Goal: Information Seeking & Learning: Learn about a topic

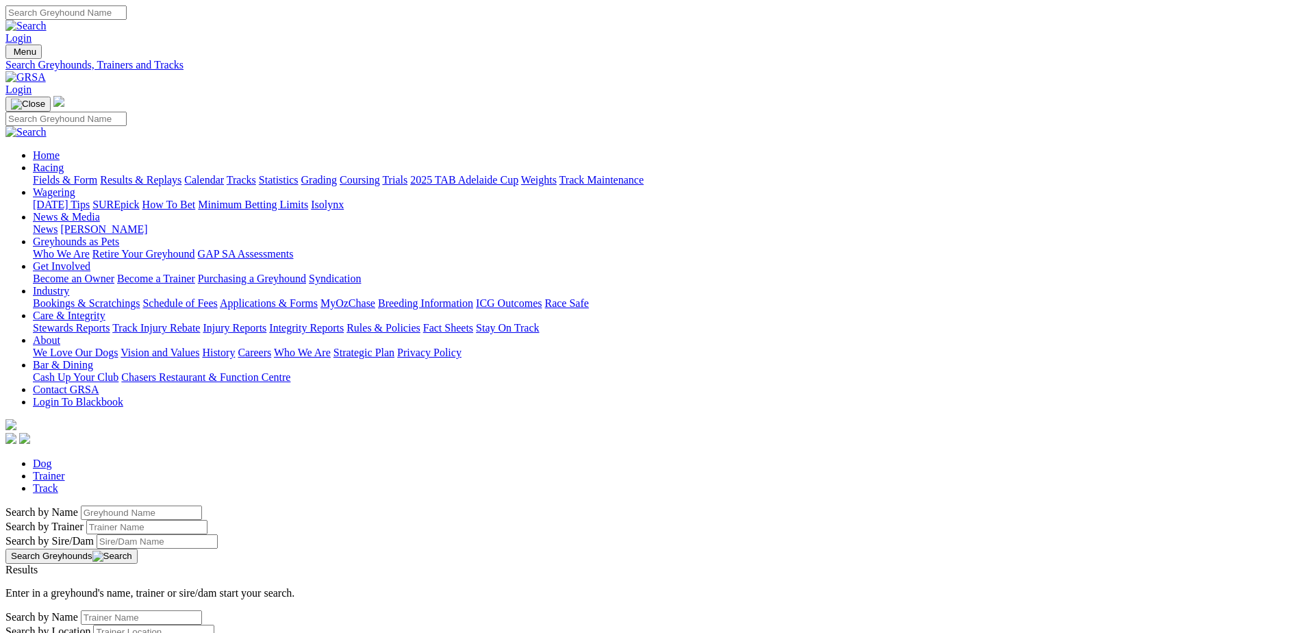
click at [97, 174] on link "Fields & Form" at bounding box center [65, 180] width 64 height 12
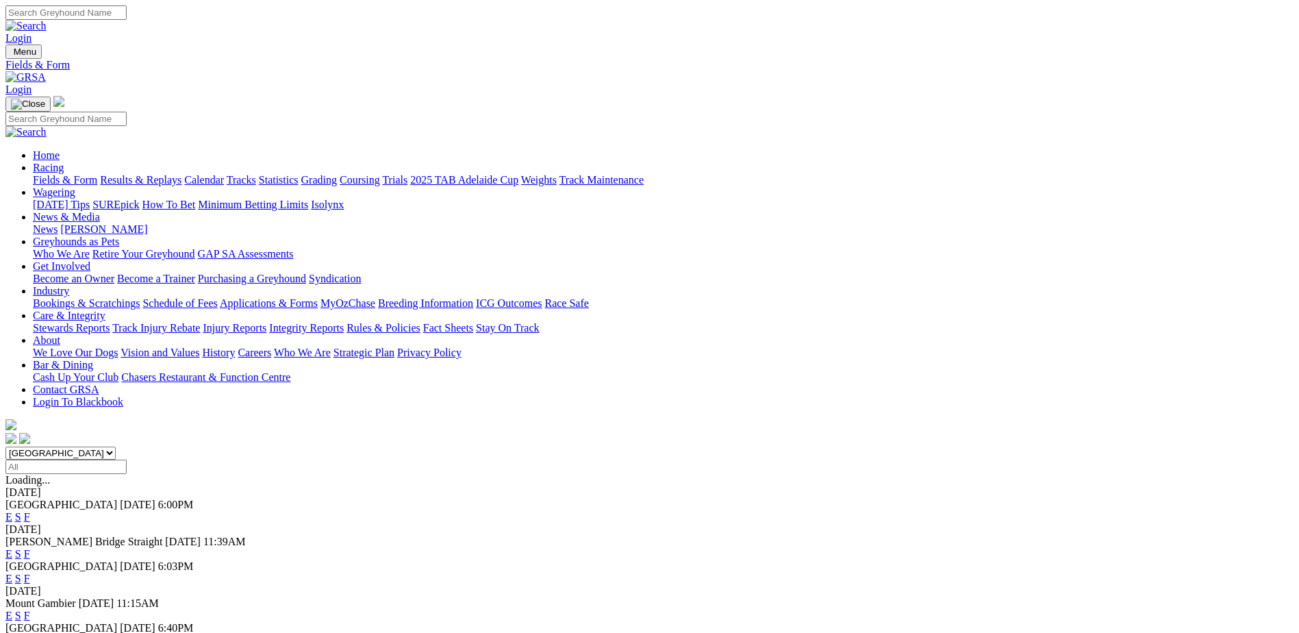
click at [30, 632] on link "F" at bounding box center [27, 640] width 6 height 12
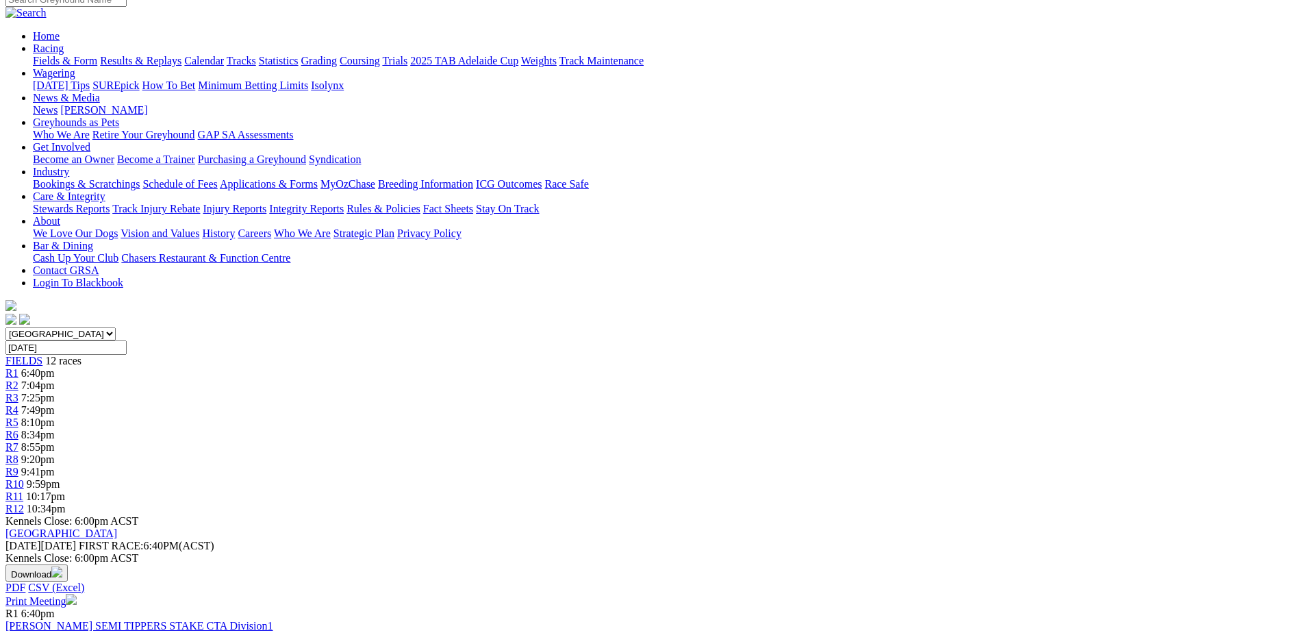
scroll to position [137, 0]
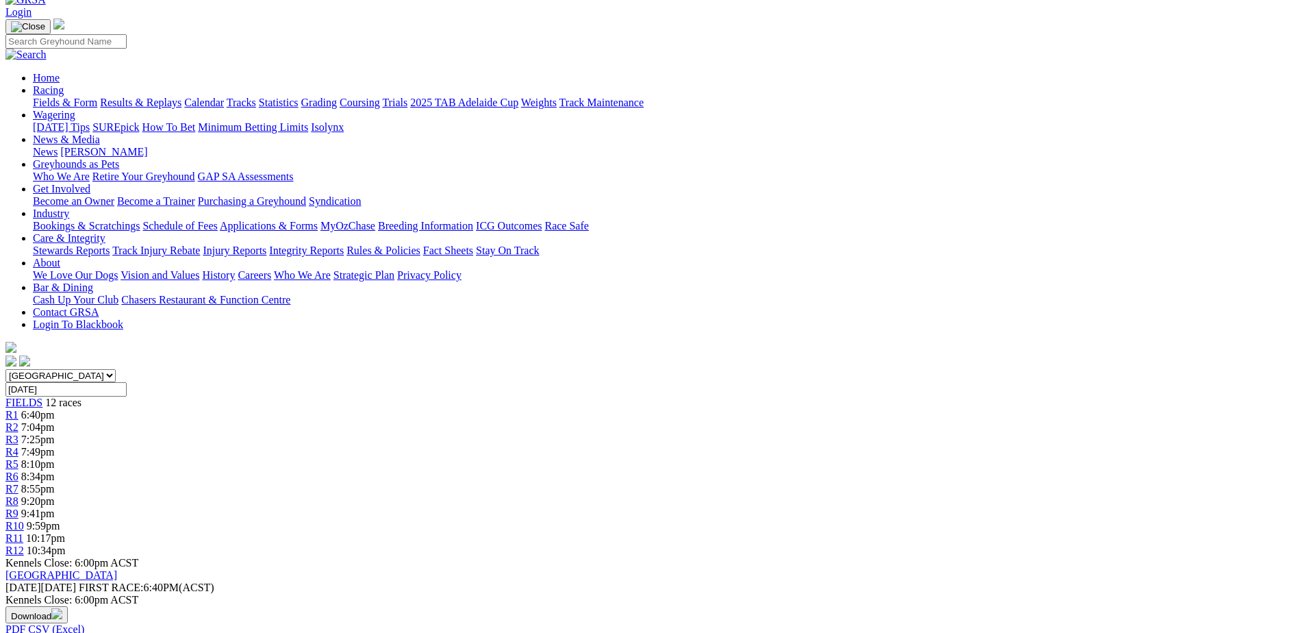
scroll to position [86, 0]
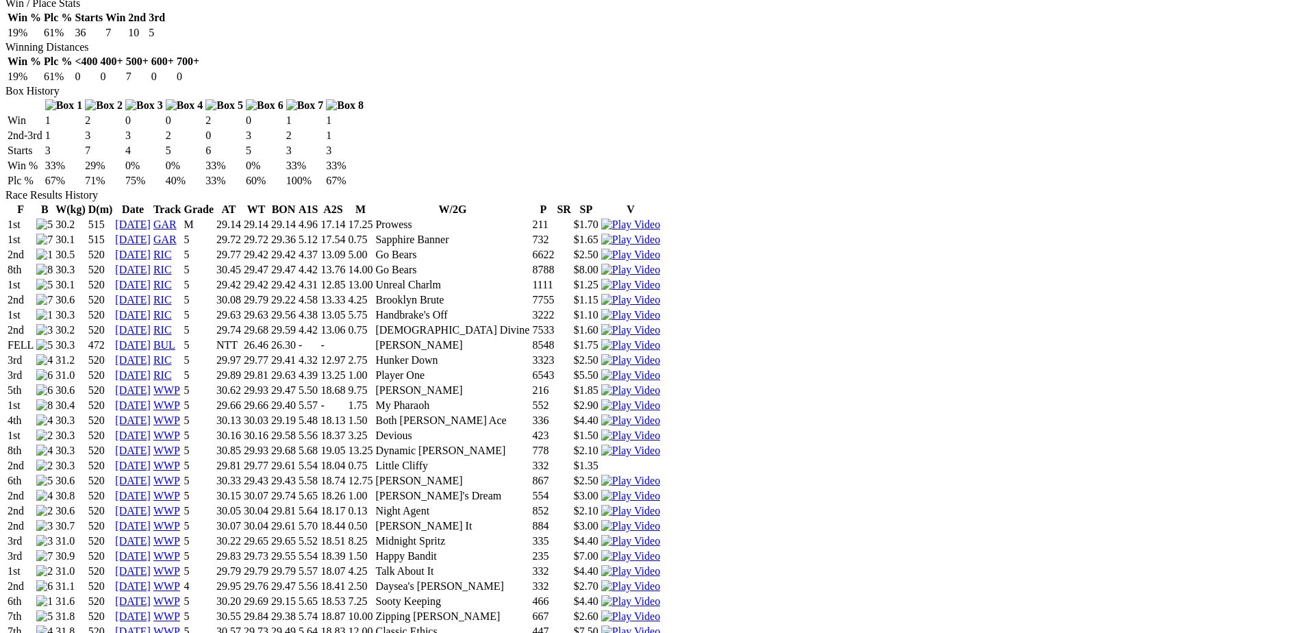
scroll to position [890, 0]
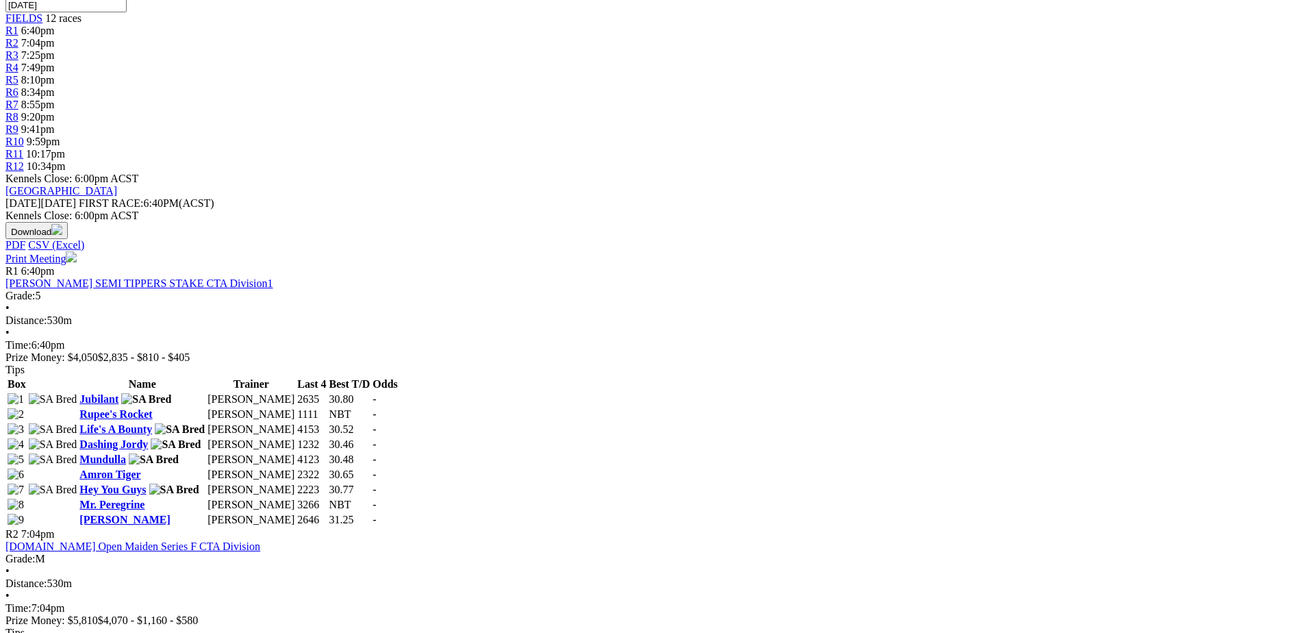
scroll to position [462, 0]
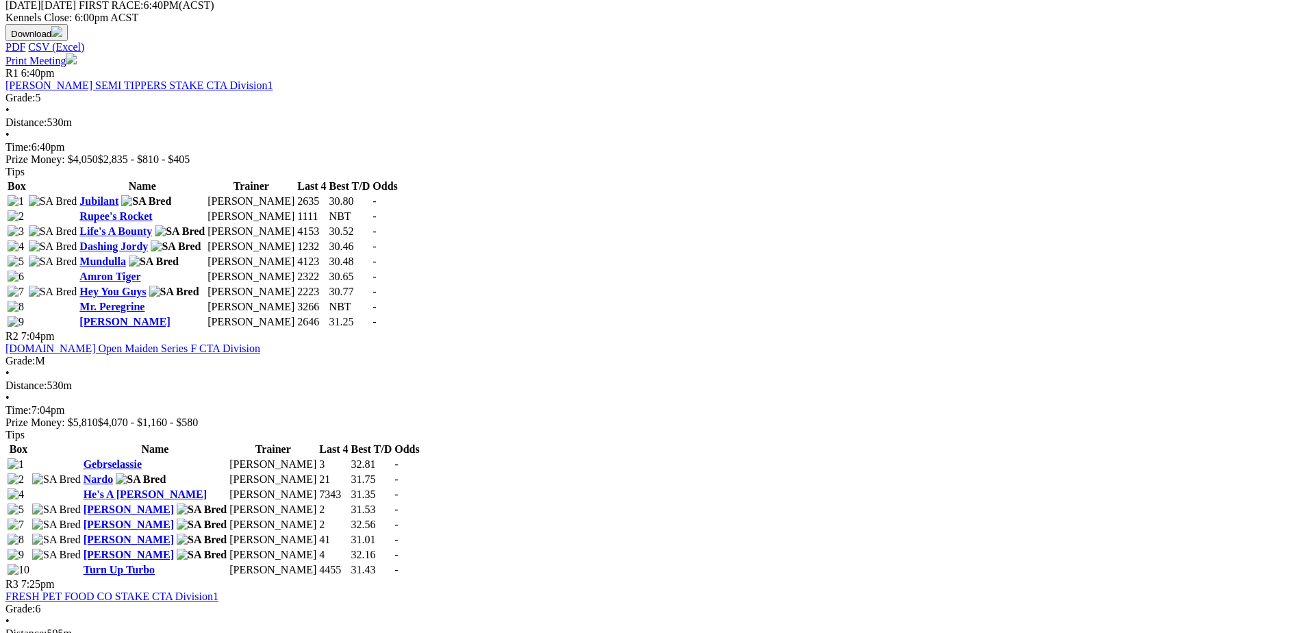
scroll to position [668, 0]
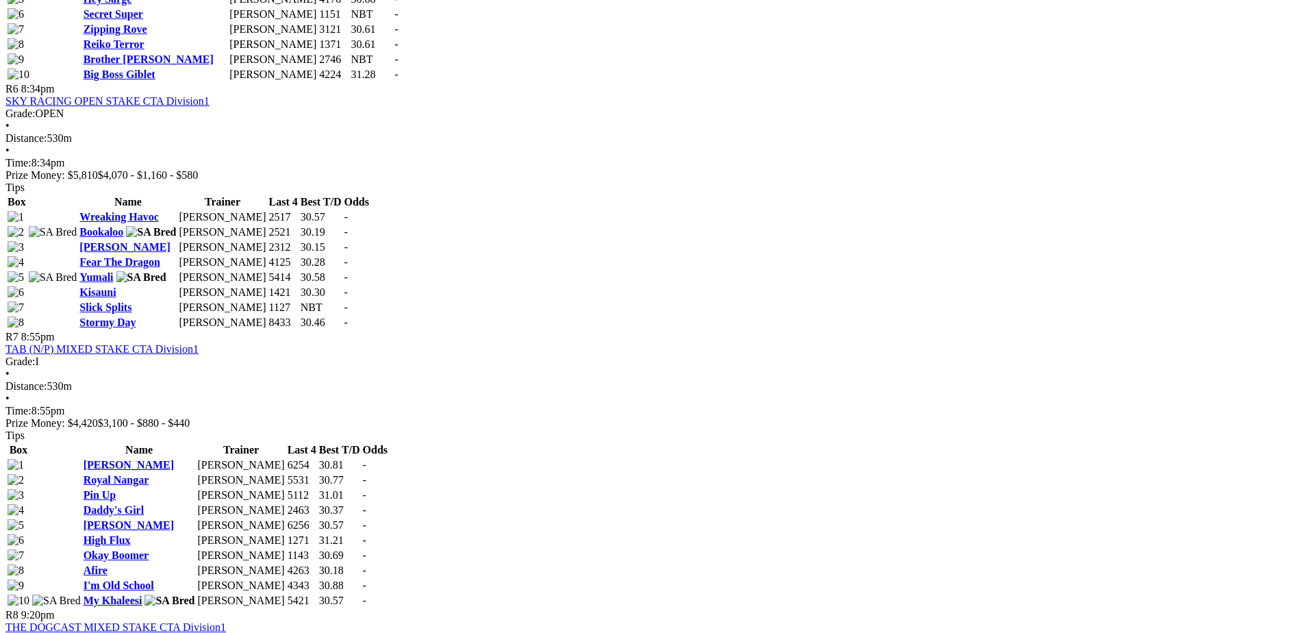
scroll to position [1901, 0]
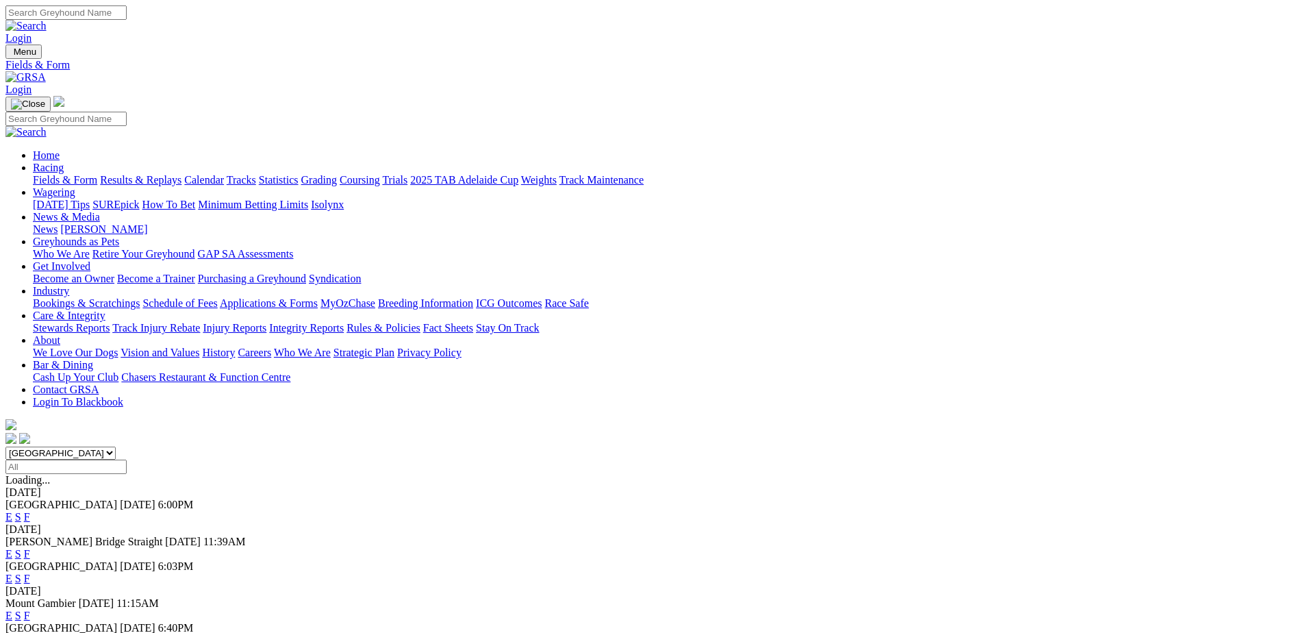
click at [30, 573] on link "F" at bounding box center [27, 579] width 6 height 12
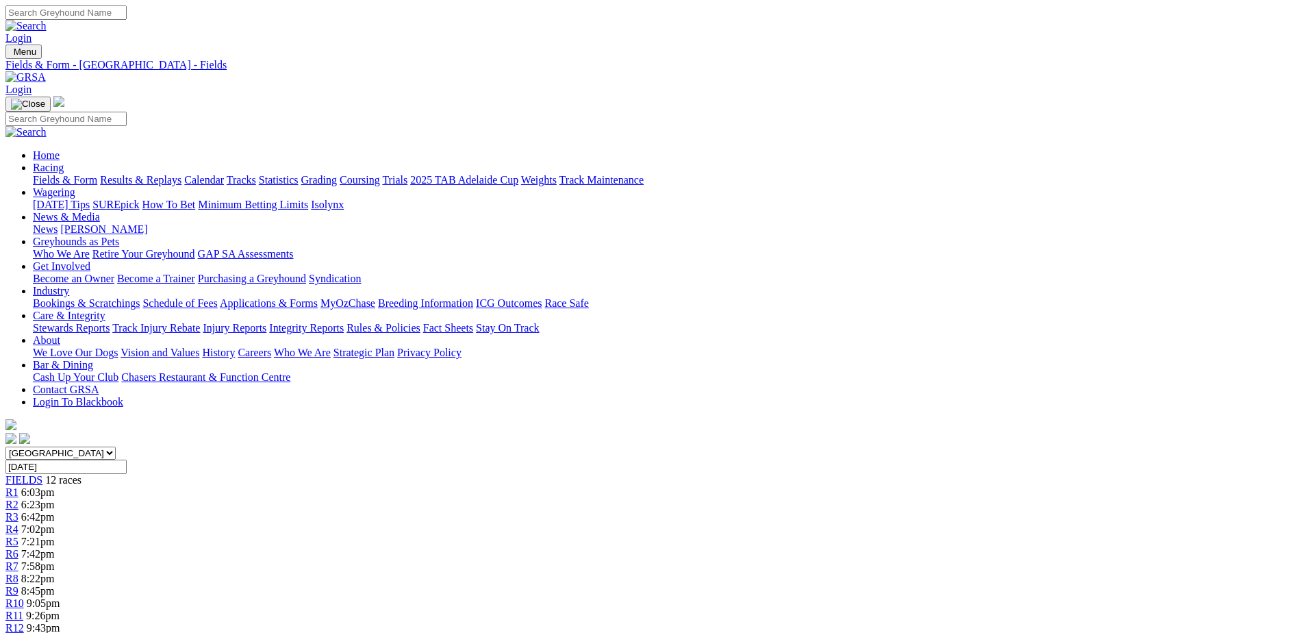
click at [24, 622] on link "R12" at bounding box center [14, 628] width 18 height 12
click at [18, 560] on link "R7" at bounding box center [11, 566] width 13 height 12
click at [18, 511] on link "R3" at bounding box center [11, 517] width 13 height 12
